Goal: Task Accomplishment & Management: Manage account settings

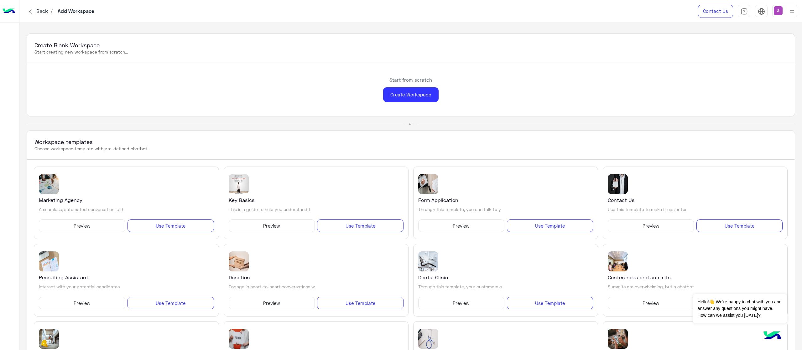
click at [783, 15] on div at bounding box center [784, 11] width 25 height 13
click at [731, 82] on span "Sign Out" at bounding box center [741, 82] width 22 height 5
click at [730, 83] on span "Sign Out" at bounding box center [741, 82] width 22 height 5
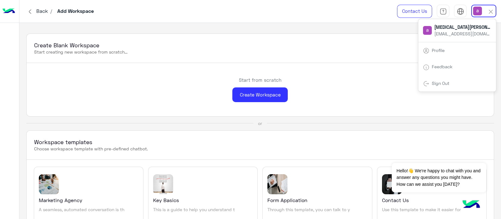
click at [439, 78] on div "Sign Out" at bounding box center [457, 83] width 78 height 17
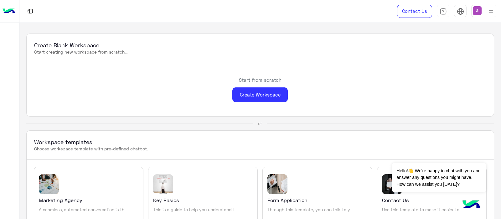
click at [476, 14] on img at bounding box center [477, 10] width 9 height 9
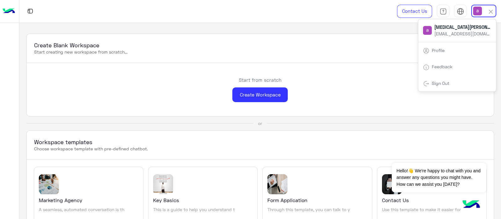
click at [437, 80] on link "Sign Out" at bounding box center [441, 82] width 18 height 5
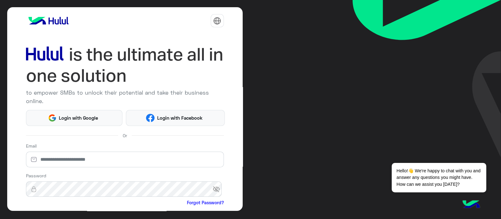
drag, startPoint x: 372, startPoint y: 35, endPoint x: 461, endPoint y: 99, distance: 109.6
click at [461, 99] on img at bounding box center [427, 78] width 148 height 157
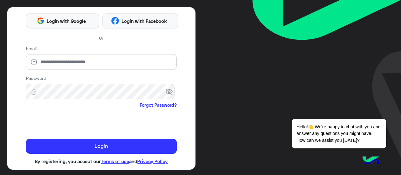
scroll to position [93, 0]
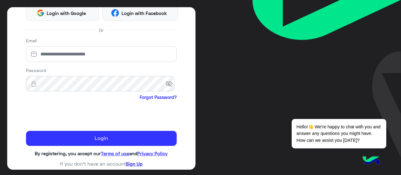
click at [128, 161] on link "Sign Up" at bounding box center [134, 164] width 17 height 6
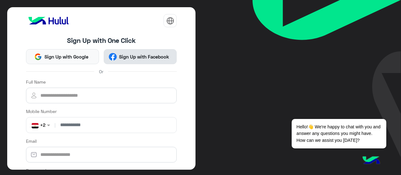
click at [129, 58] on span "Sign Up with Facebook" at bounding box center [144, 56] width 55 height 7
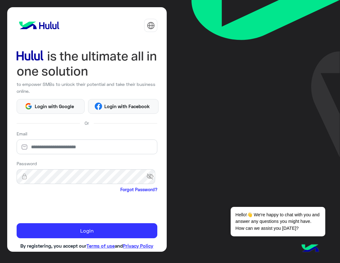
scroll to position [16, 0]
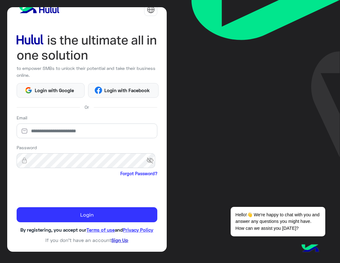
click at [118, 175] on link "Sign Up" at bounding box center [119, 240] width 17 height 6
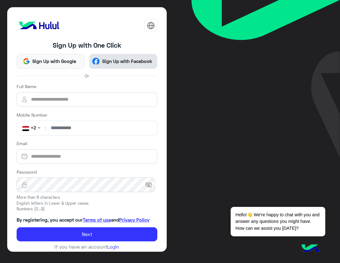
click at [107, 66] on button "Sign Up with Facebook" at bounding box center [123, 61] width 68 height 15
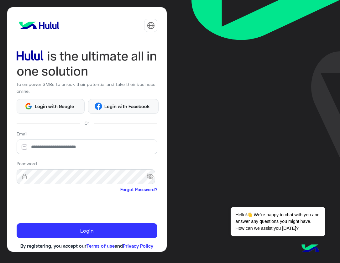
scroll to position [16, 0]
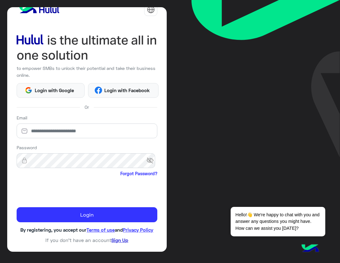
click at [112, 239] on link "Sign Up" at bounding box center [119, 240] width 17 height 6
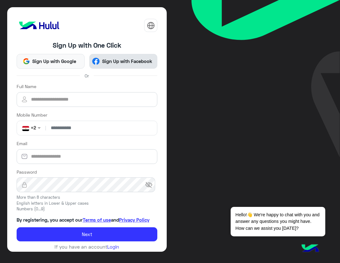
click at [105, 65] on button "Sign Up with Facebook" at bounding box center [123, 61] width 68 height 15
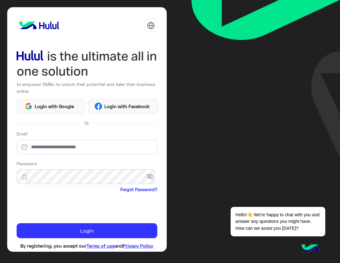
scroll to position [16, 0]
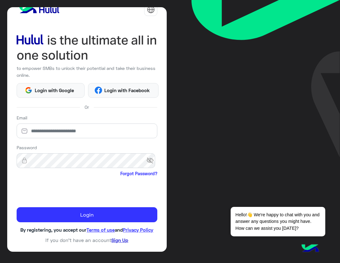
click at [120, 240] on link "Sign Up" at bounding box center [119, 240] width 17 height 6
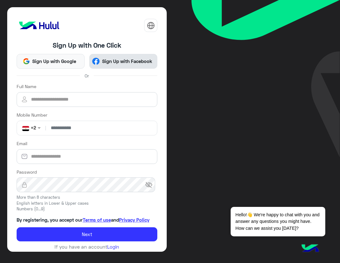
click at [120, 65] on button "Sign Up with Facebook" at bounding box center [123, 61] width 68 height 15
